Goal: Check status

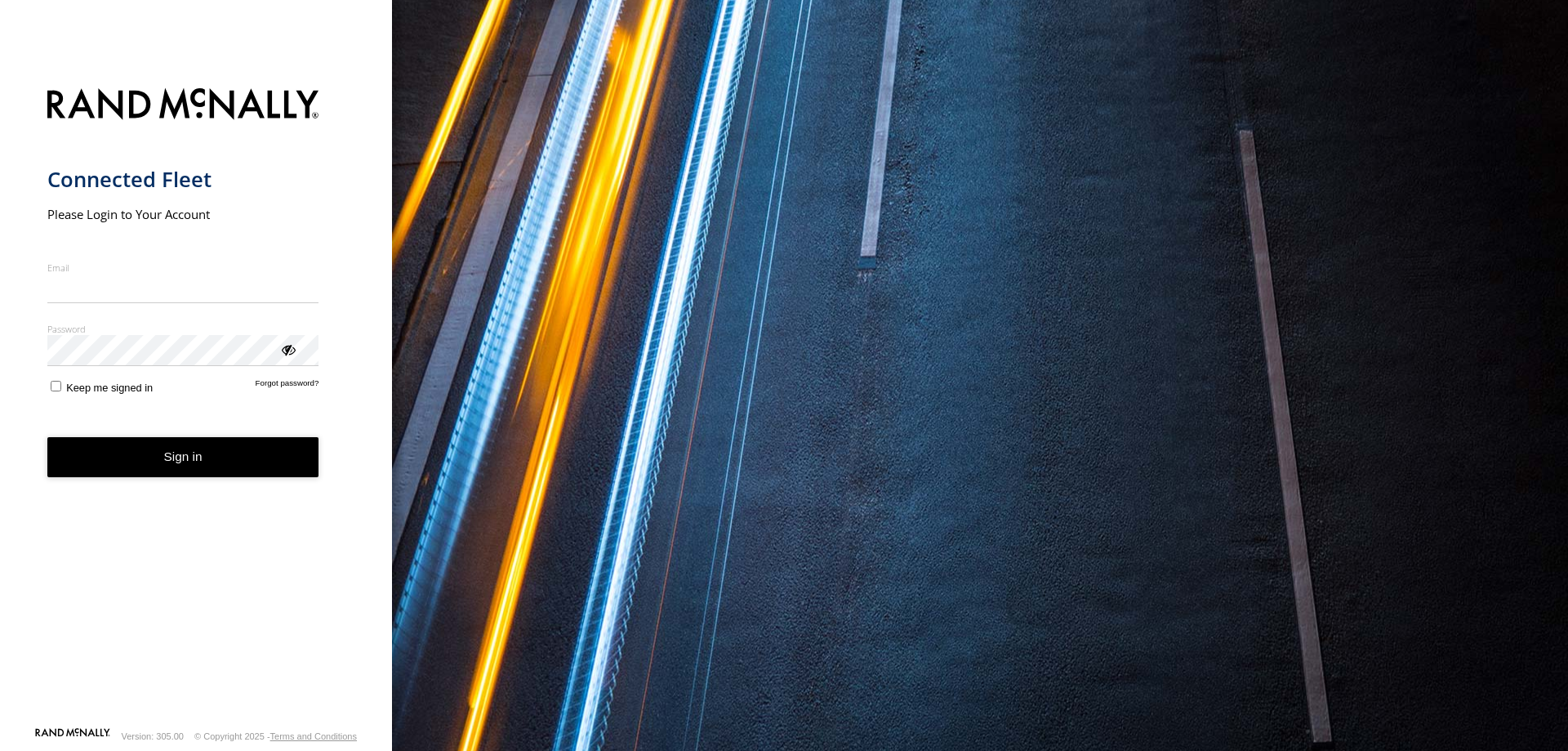
type input "**********"
drag, startPoint x: 0, startPoint y: 0, endPoint x: 275, endPoint y: 466, distance: 541.1
click at [275, 467] on button "Sign in" at bounding box center [183, 457] width 272 height 40
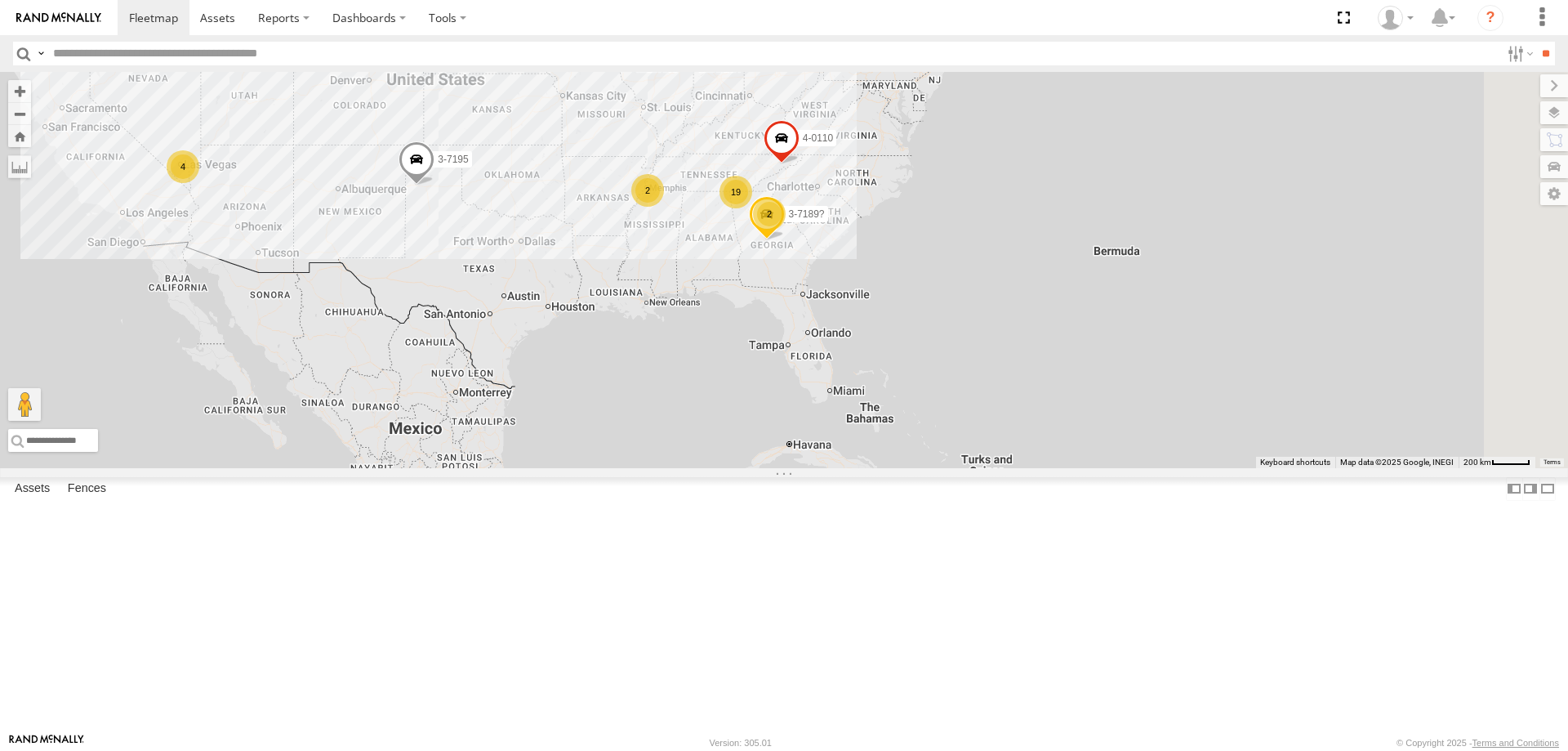
drag, startPoint x: 1100, startPoint y: 460, endPoint x: 762, endPoint y: 314, distance: 368.2
click at [762, 314] on div "4 19 3-7189? 2 3-7195 3-7194 2 4-0110" at bounding box center [784, 270] width 1568 height 397
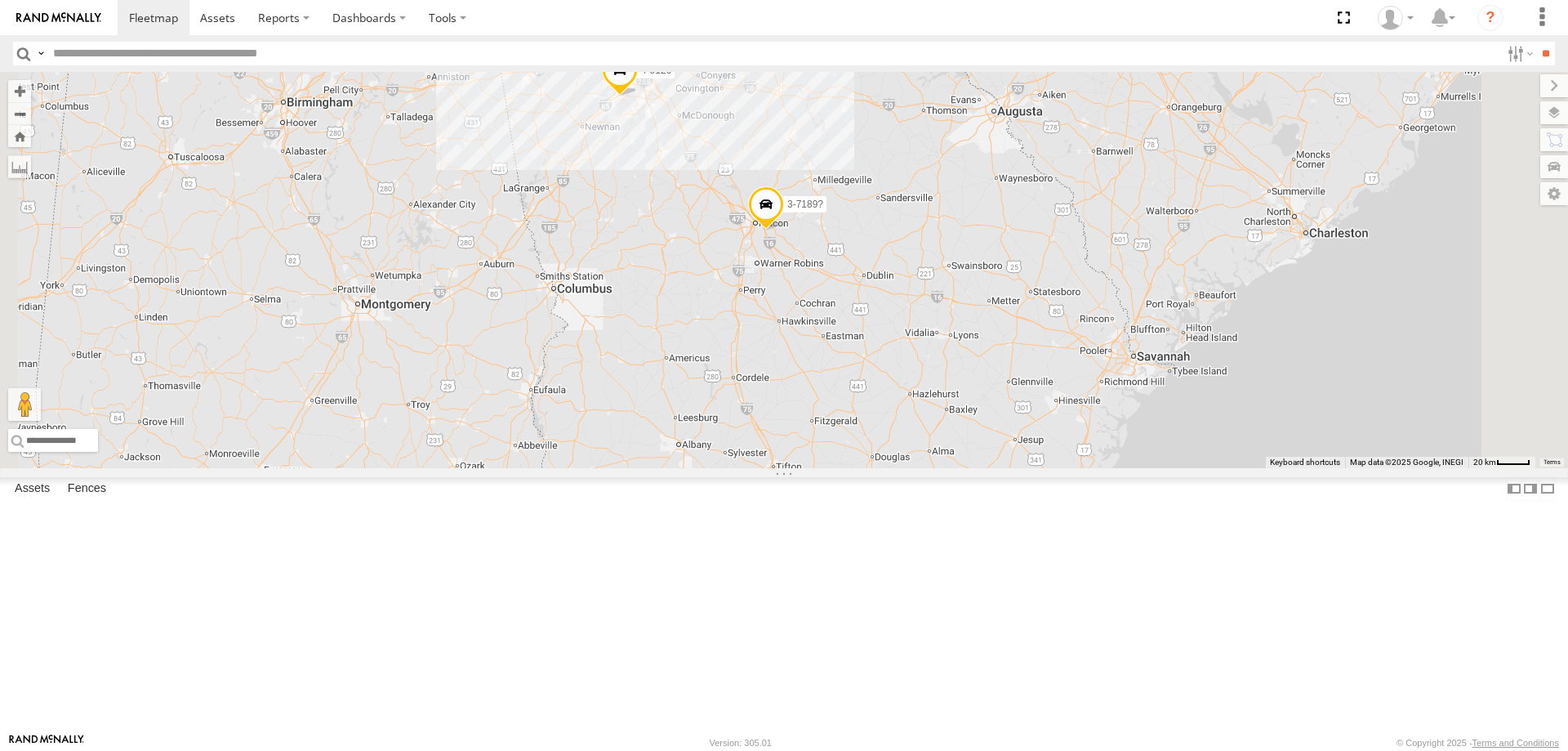
drag, startPoint x: 987, startPoint y: 365, endPoint x: 815, endPoint y: 421, distance: 180.9
click at [816, 424] on div "3-7189? 3-7195 3-7194 4-0110 21-7145 4-0128 4-0126" at bounding box center [784, 270] width 1568 height 397
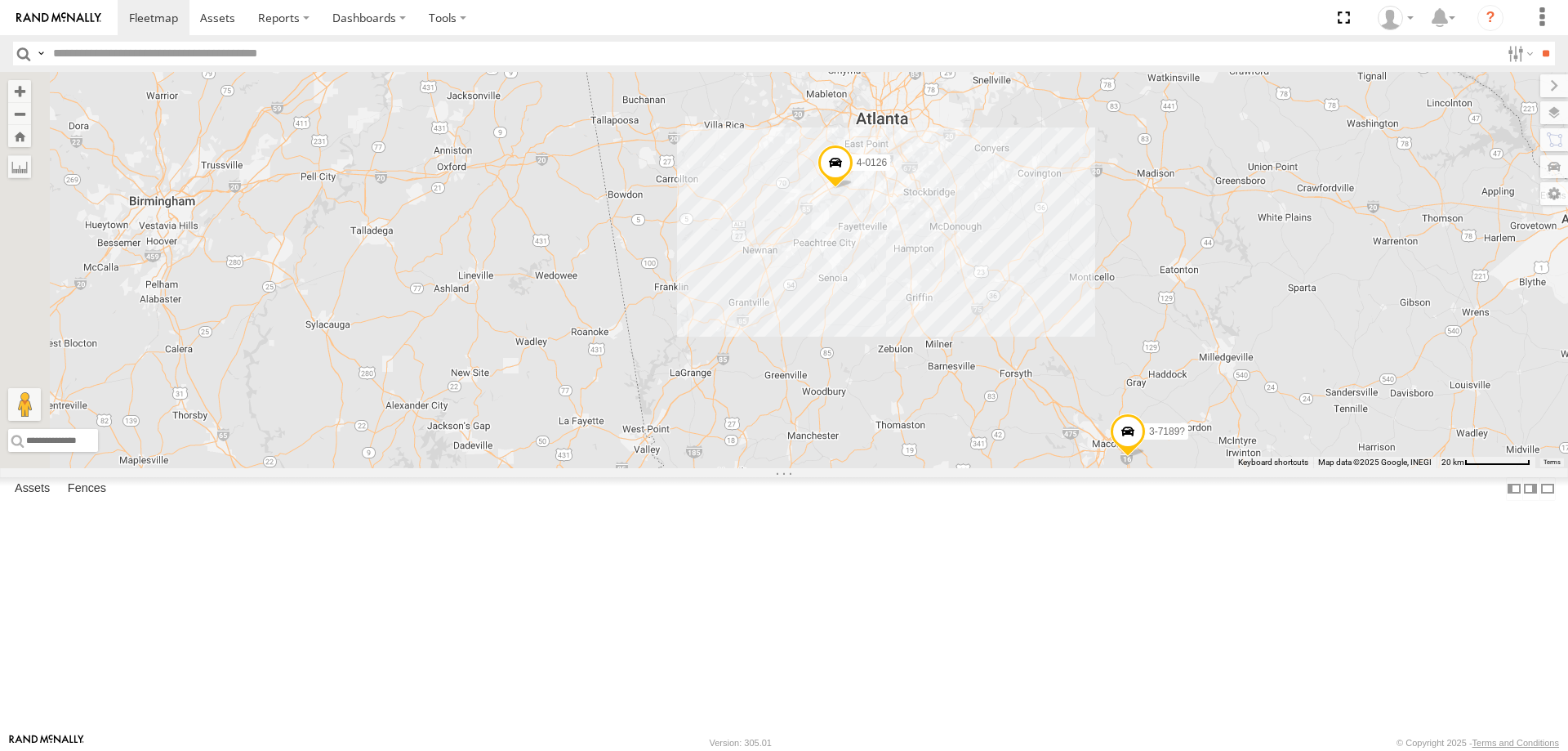
drag, startPoint x: 755, startPoint y: 269, endPoint x: 1107, endPoint y: 378, distance: 368.5
click at [1107, 378] on div "3-7189? 3-7195 3-7194 4-0110 21-7145 4-0128 4-0126" at bounding box center [784, 270] width 1568 height 397
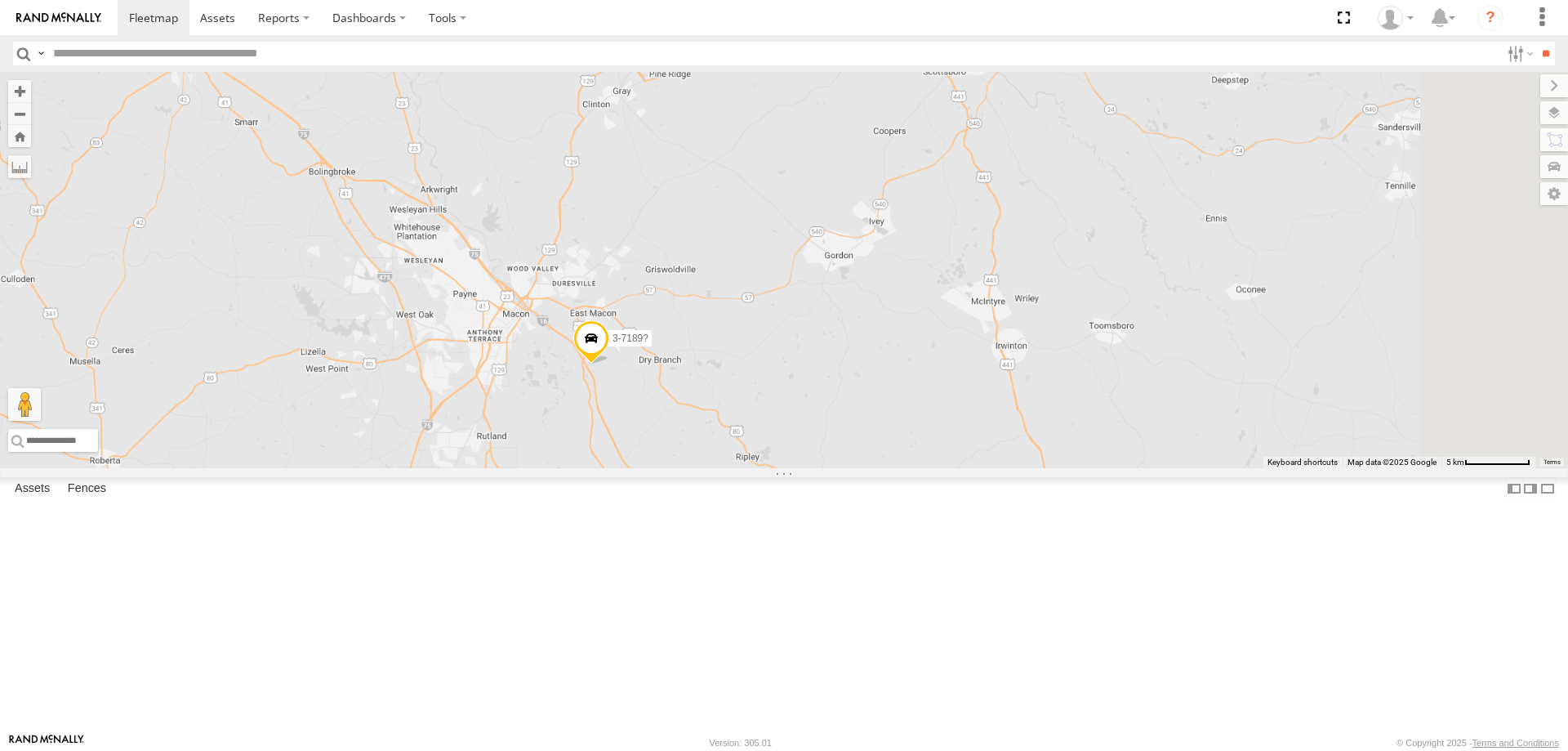
drag, startPoint x: 1264, startPoint y: 530, endPoint x: 439, endPoint y: 397, distance: 835.7
click at [438, 398] on div "3-7189? 3-7195 3-7194 4-0110 21-7145 4-0128 4-0126" at bounding box center [784, 270] width 1568 height 397
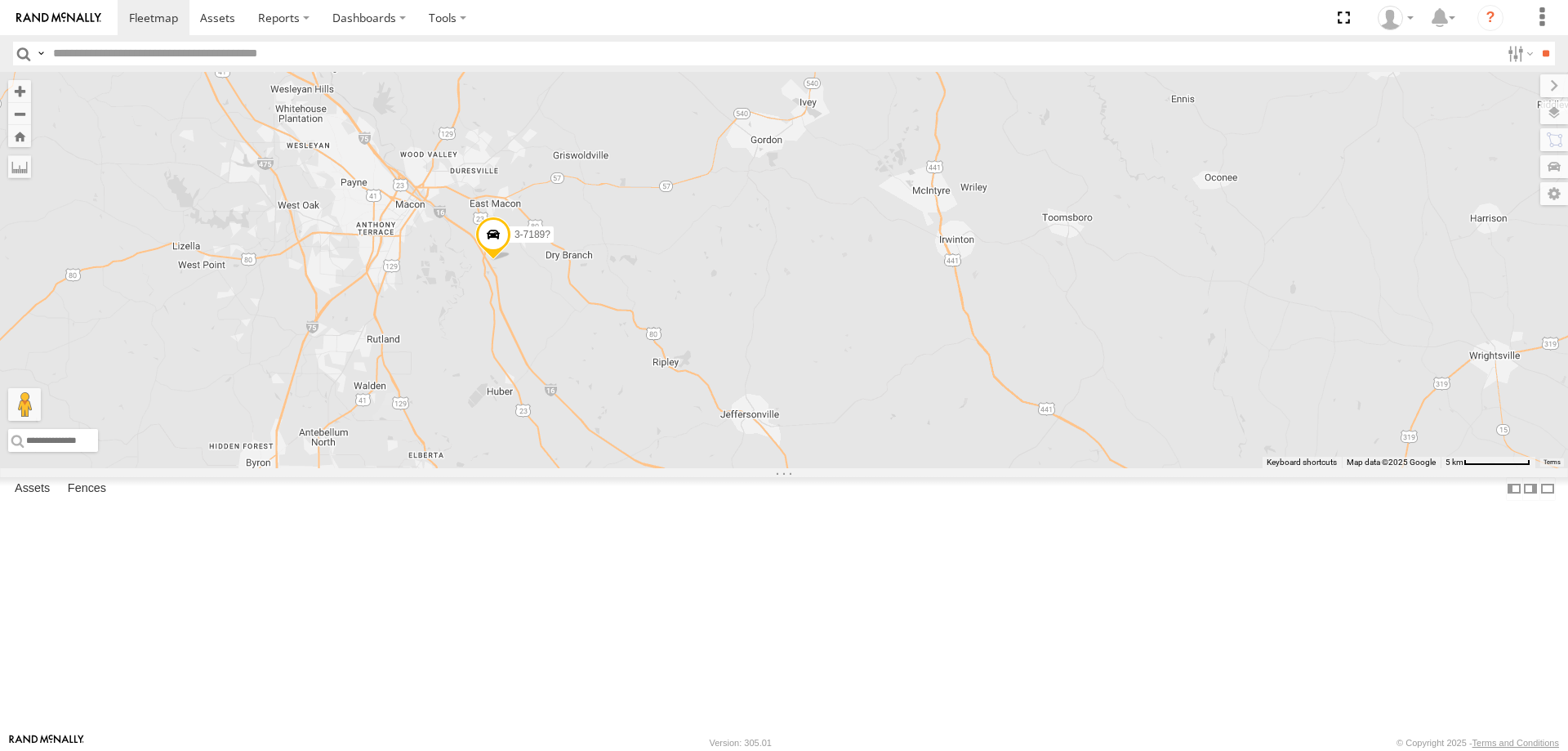
drag, startPoint x: 703, startPoint y: 492, endPoint x: 889, endPoint y: 423, distance: 198.4
click at [979, 430] on div "3-7189? 3-7195 3-7194 4-0110 21-7145 4-0128 4-0126" at bounding box center [784, 270] width 1568 height 397
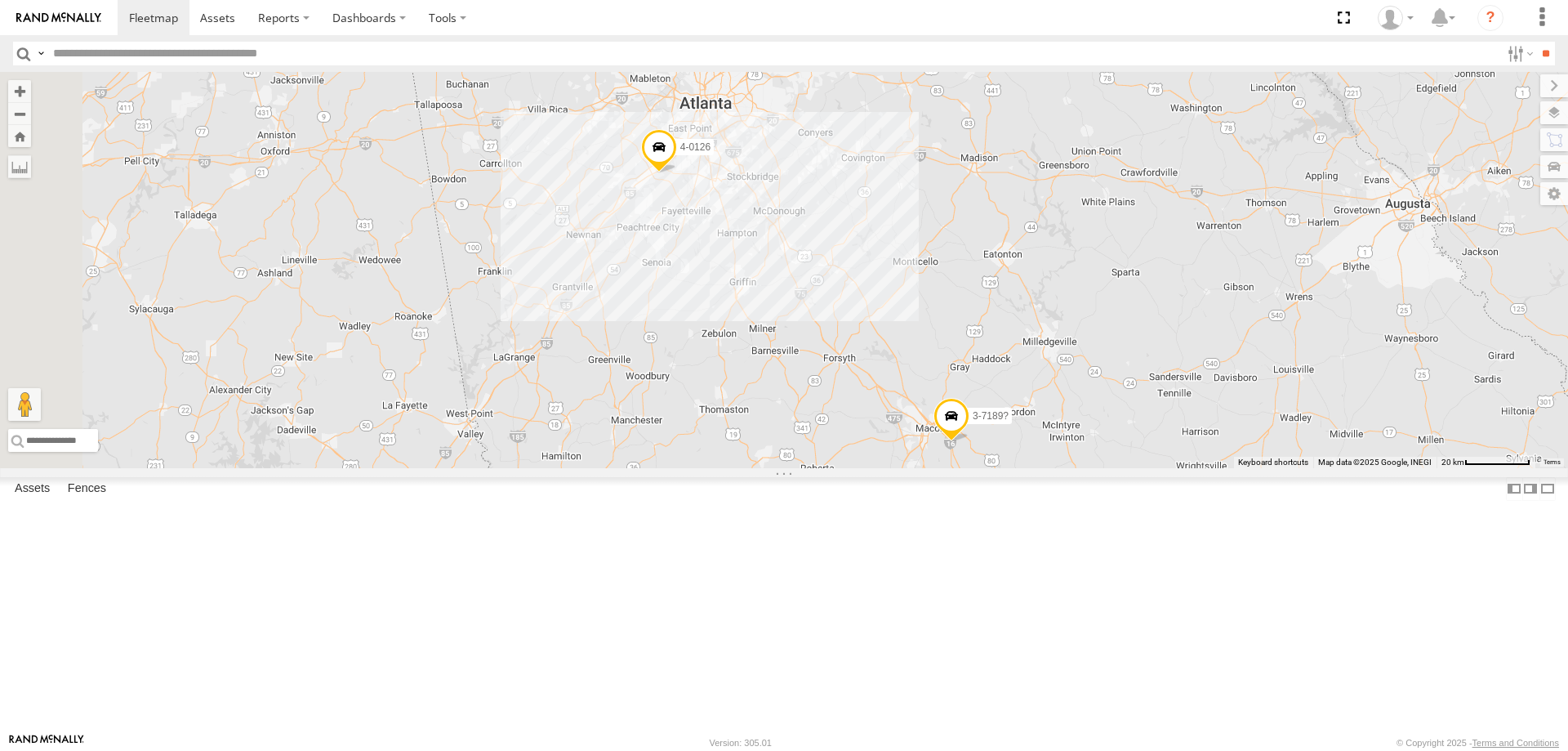
drag, startPoint x: 604, startPoint y: 360, endPoint x: 1069, endPoint y: 526, distance: 493.7
click at [1069, 468] on div "3-7189? 3-7195 3-7194 4-0110 21-7145 4-0128 4-0126" at bounding box center [784, 270] width 1568 height 397
